Goal: Task Accomplishment & Management: Complete application form

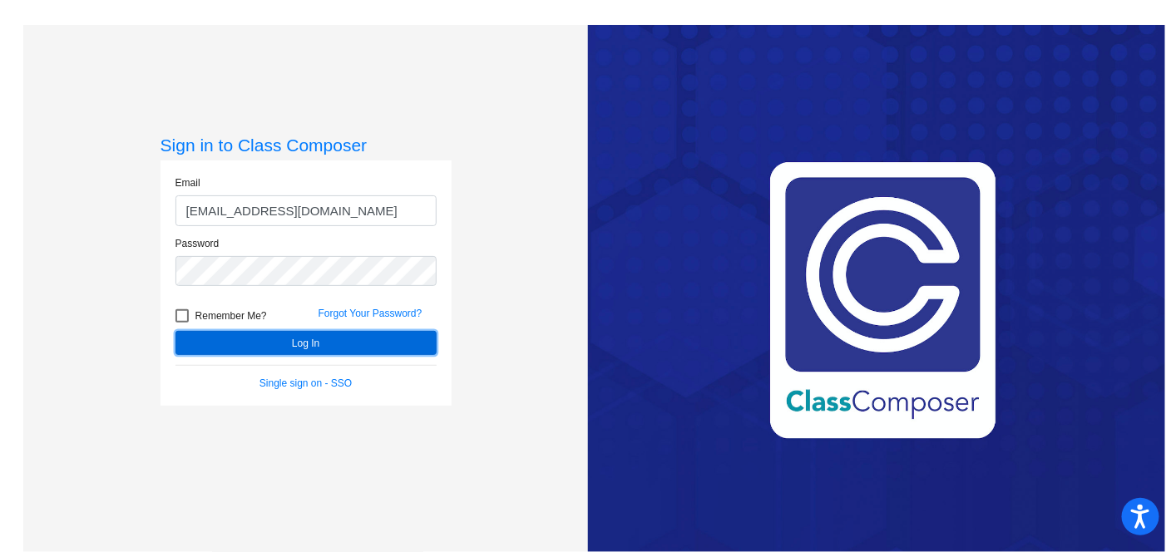
click at [295, 334] on button "Log In" at bounding box center [306, 343] width 261 height 24
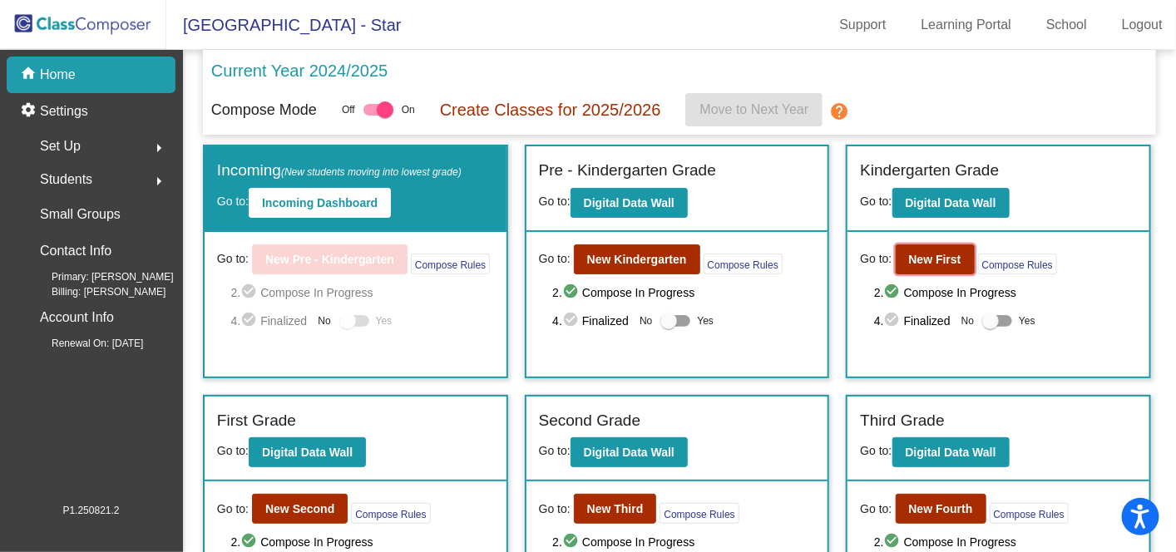
click at [923, 253] on b "New First" at bounding box center [935, 259] width 52 height 13
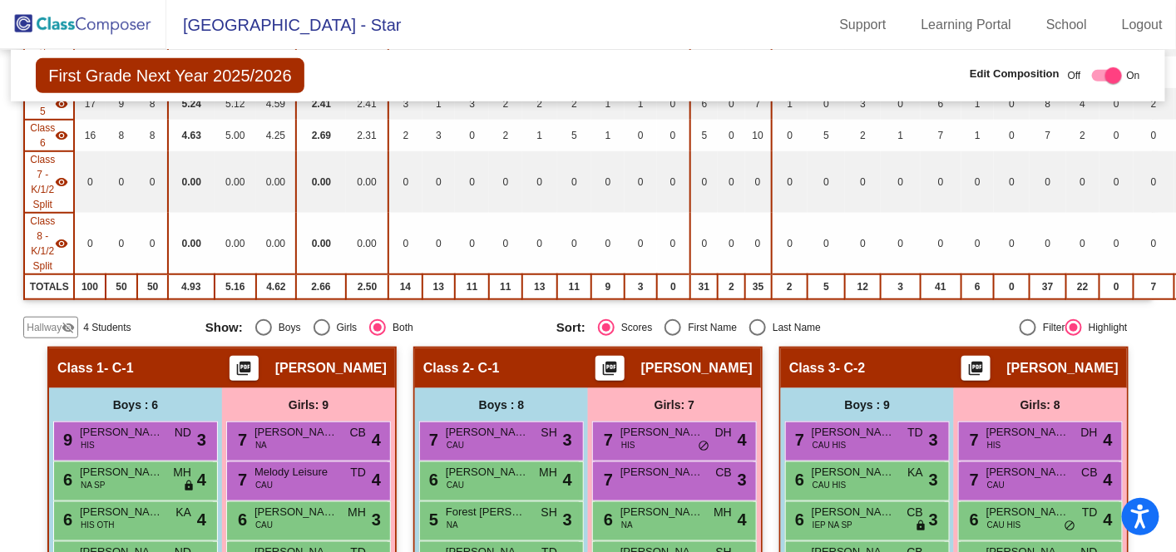
scroll to position [378, 0]
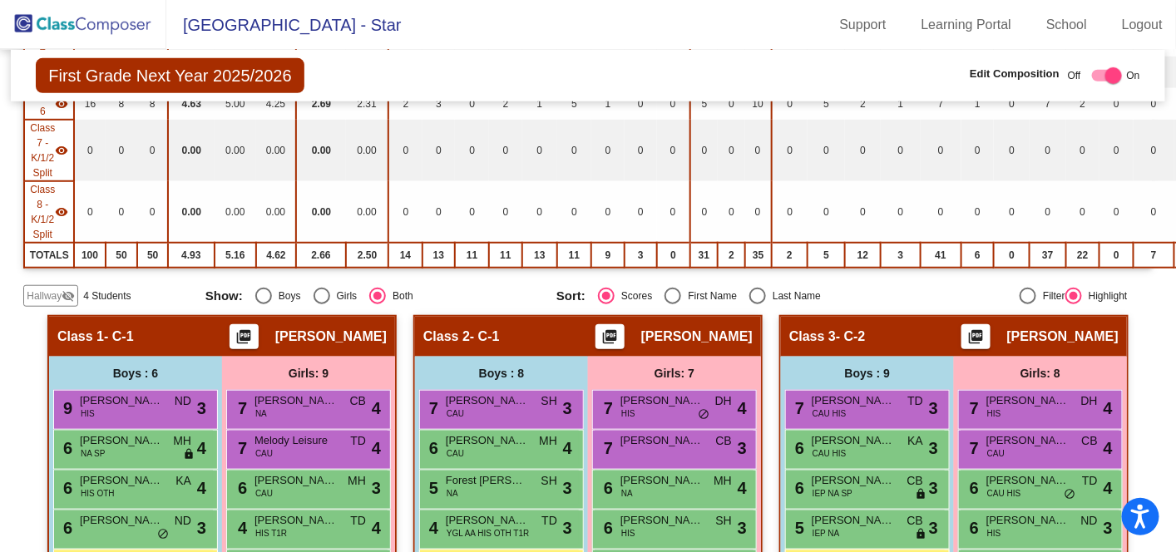
click at [44, 289] on span "Hallway" at bounding box center [44, 296] width 35 height 15
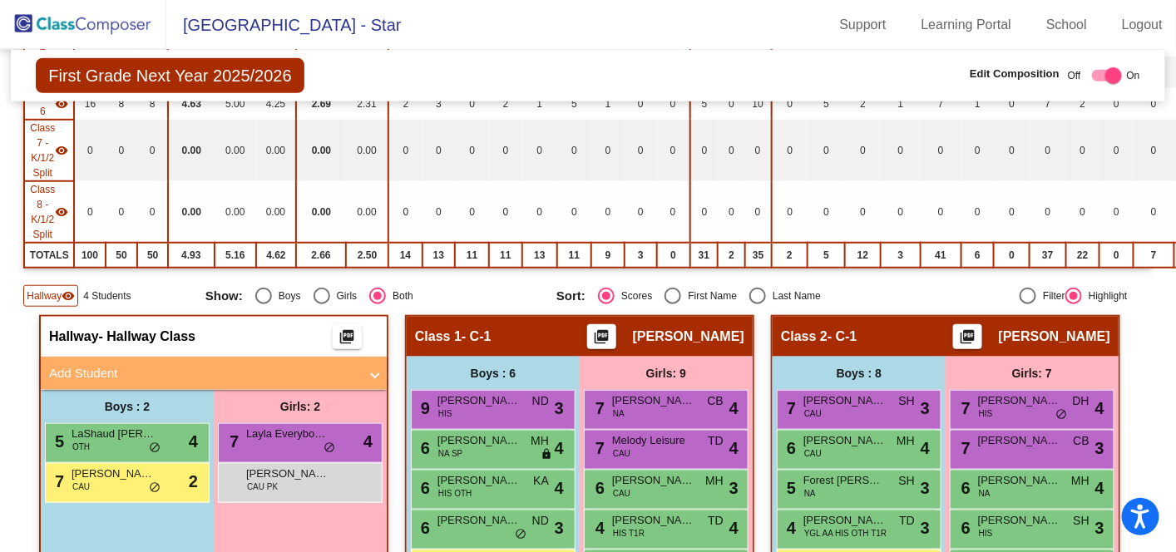
click at [97, 365] on mat-panel-title "Add Student" at bounding box center [203, 373] width 309 height 19
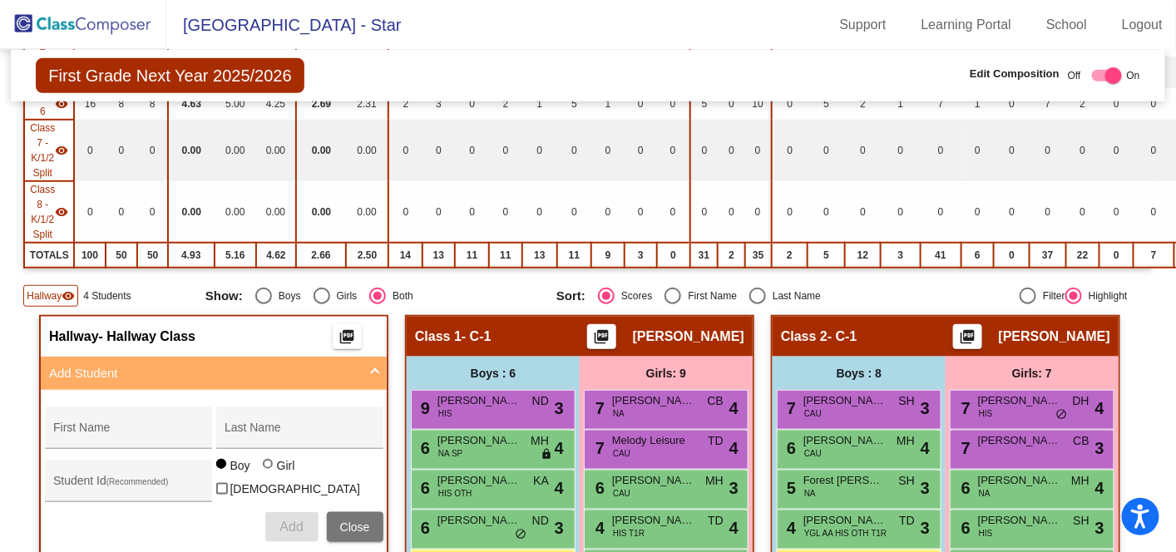
click at [146, 420] on div "First Name" at bounding box center [128, 433] width 150 height 34
type input "[PERSON_NAME]"
type input "Bartlet"
click at [268, 467] on div at bounding box center [269, 465] width 13 height 13
click at [269, 473] on input "Girl" at bounding box center [269, 473] width 1 height 1
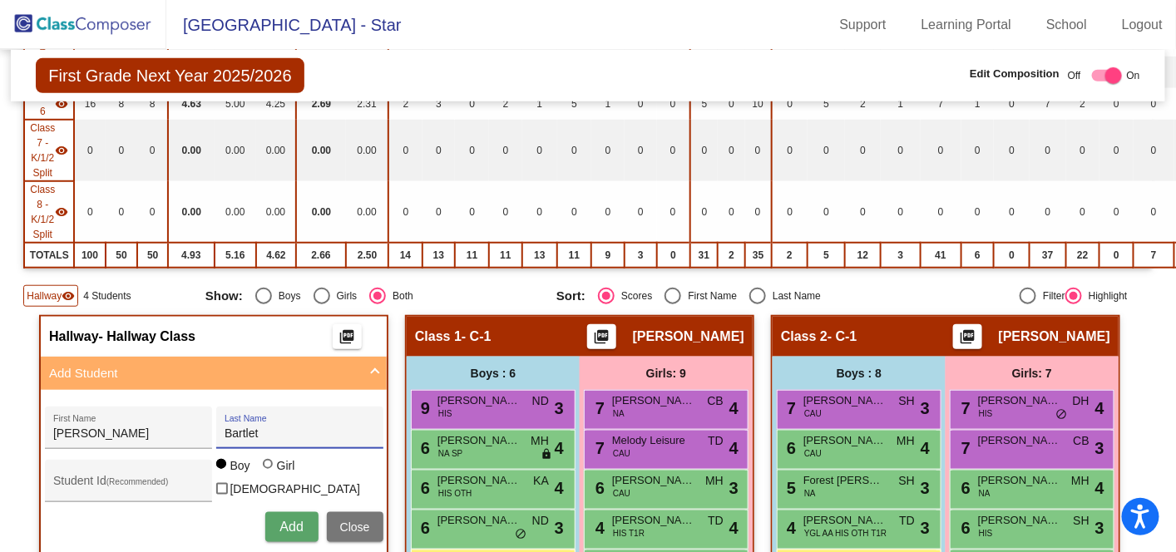
radio input "true"
click at [285, 512] on button "Add" at bounding box center [291, 527] width 53 height 30
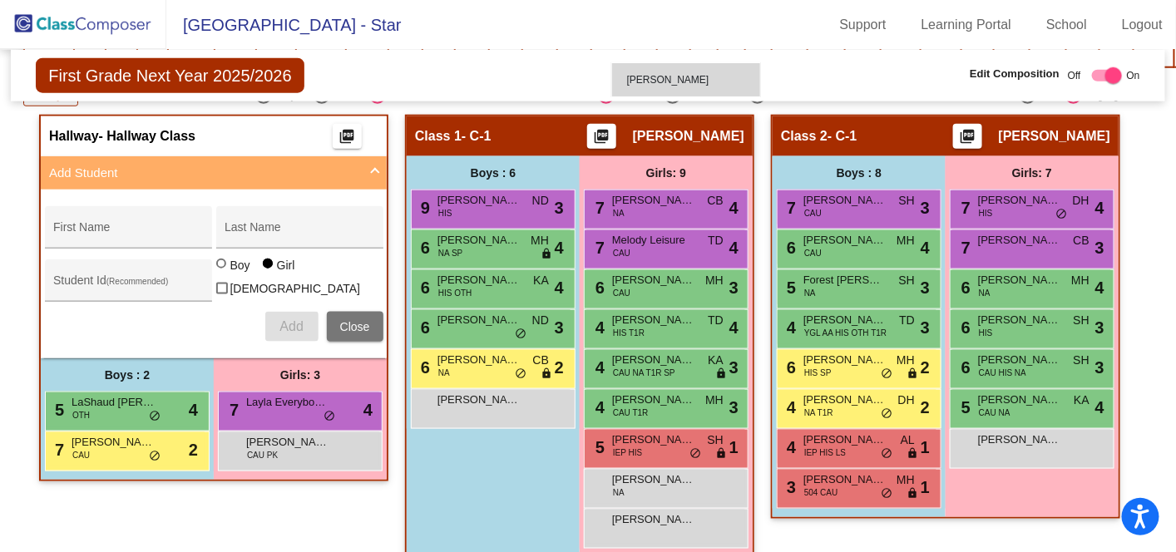
scroll to position [578, 0]
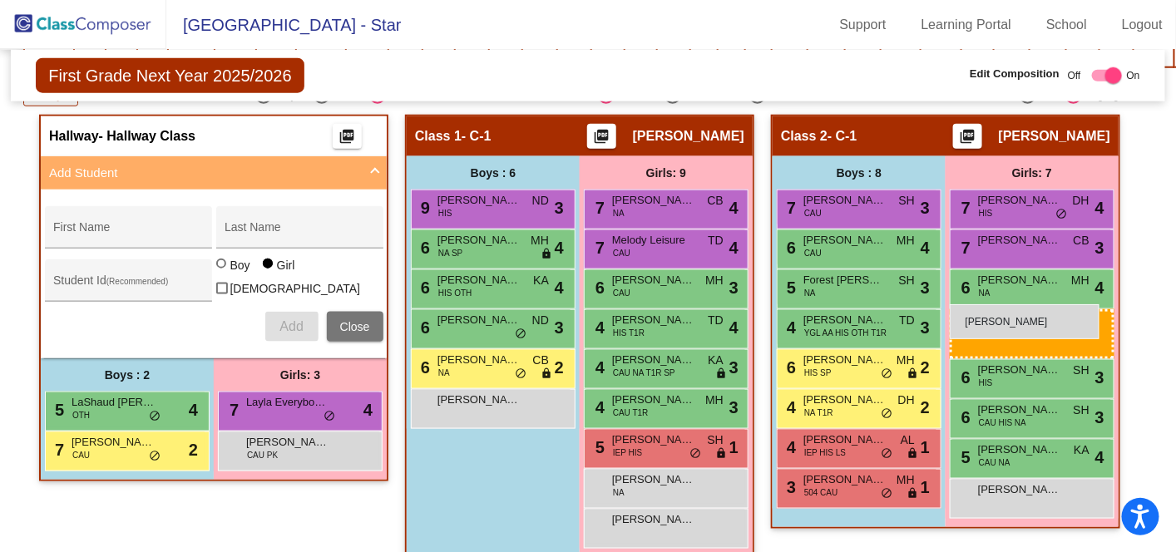
drag, startPoint x: 290, startPoint y: 267, endPoint x: 950, endPoint y: 304, distance: 660.8
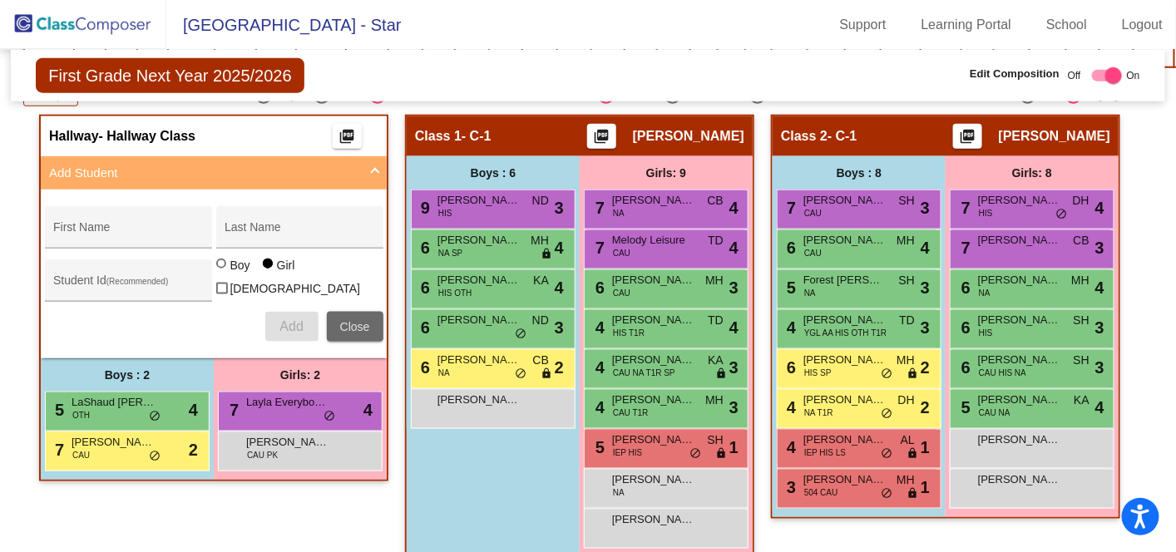
click at [363, 321] on span "Close" at bounding box center [355, 326] width 30 height 13
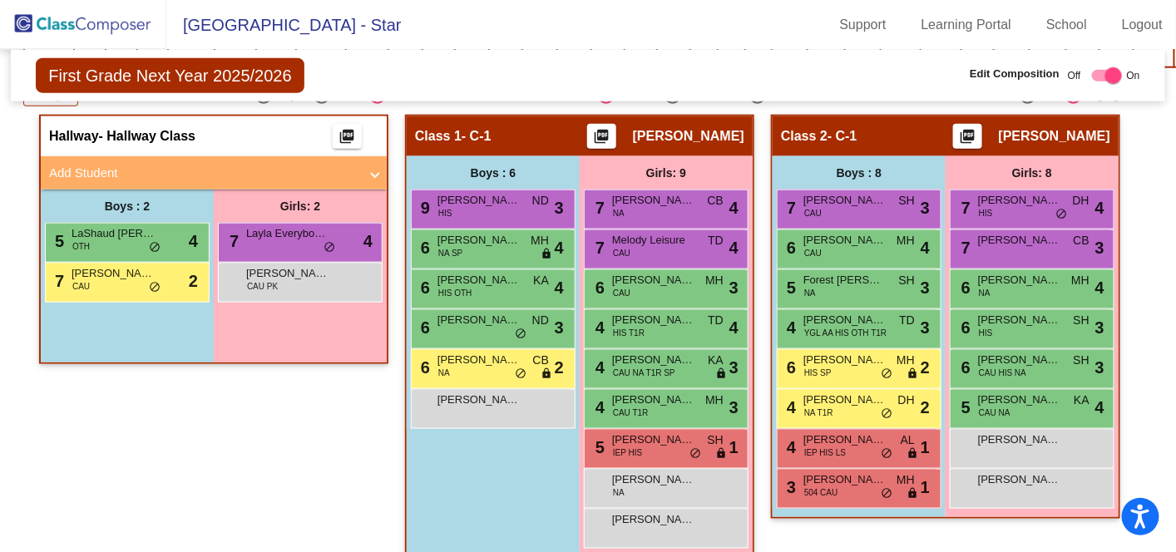
scroll to position [0, 0]
